Goal: Task Accomplishment & Management: Manage account settings

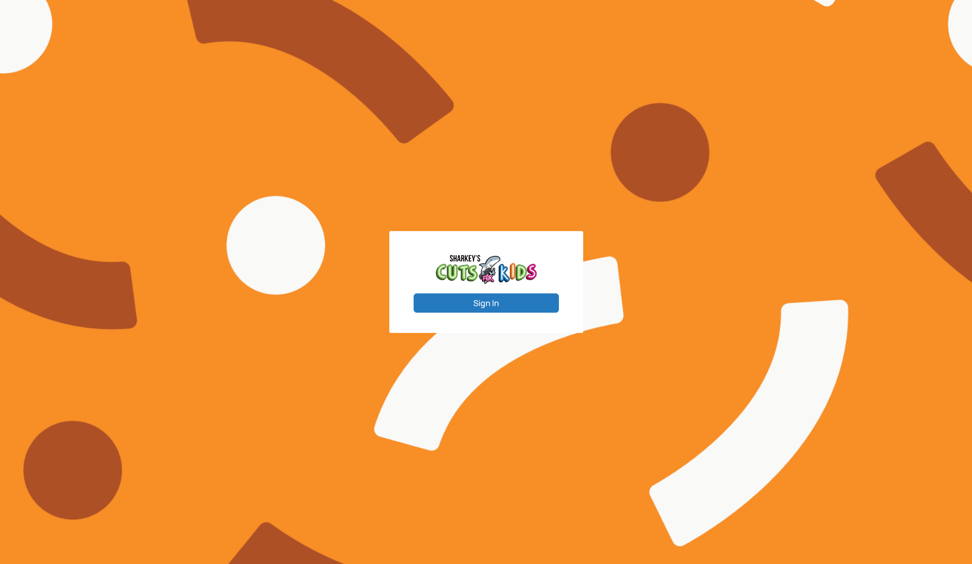
click at [491, 301] on button "Sign In" at bounding box center [486, 302] width 145 height 19
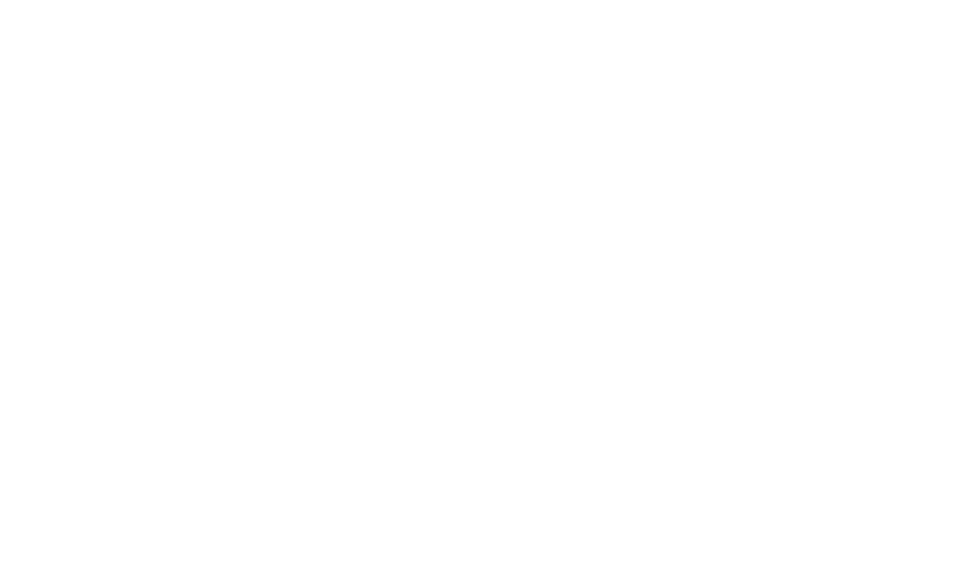
click at [430, 177] on div at bounding box center [559, 357] width 826 height 490
